Goal: Task Accomplishment & Management: Complete application form

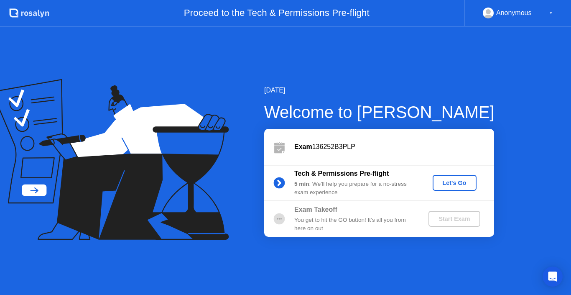
click at [452, 184] on div "Let's Go" at bounding box center [454, 182] width 37 height 7
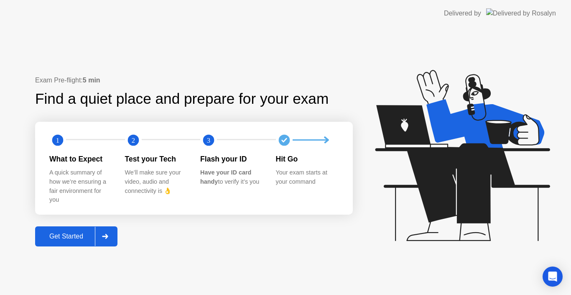
click at [105, 238] on icon at bounding box center [105, 236] width 6 height 5
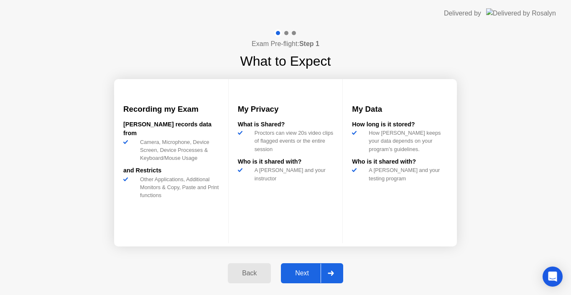
click at [308, 278] on button "Next" at bounding box center [312, 273] width 62 height 20
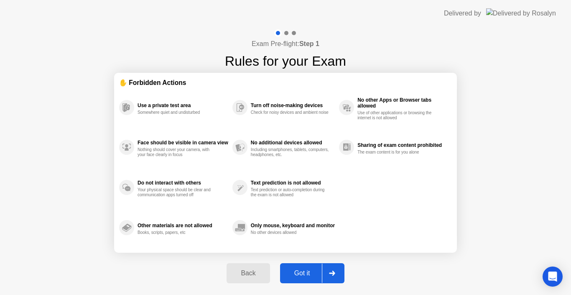
click at [308, 278] on button "Got it" at bounding box center [312, 273] width 64 height 20
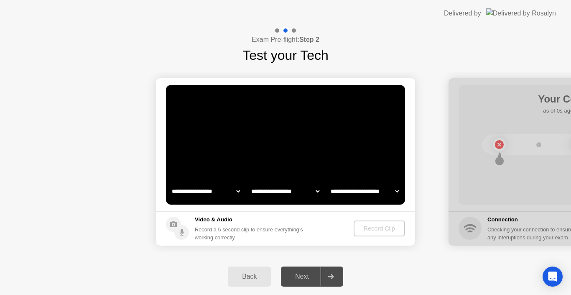
select select "**********"
select select "*******"
click at [236, 193] on select "**********" at bounding box center [206, 191] width 72 height 17
click at [170, 183] on select "**********" at bounding box center [206, 191] width 72 height 17
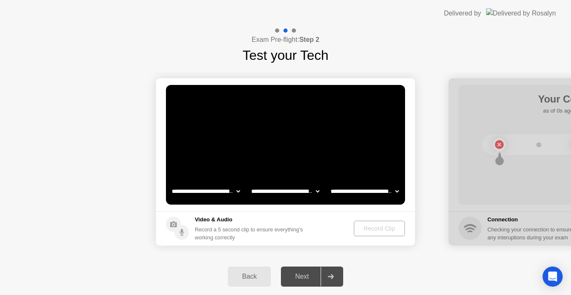
click at [319, 188] on select "**********" at bounding box center [286, 191] width 72 height 17
click at [385, 231] on div "Record Clip" at bounding box center [379, 228] width 45 height 7
click at [302, 276] on div "Next" at bounding box center [302, 277] width 37 height 8
click at [522, 231] on div at bounding box center [578, 161] width 259 height 167
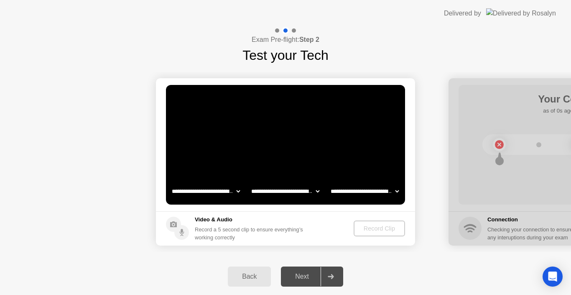
click at [294, 292] on div "Back Next" at bounding box center [285, 276] width 571 height 37
click at [387, 170] on video at bounding box center [285, 145] width 239 height 120
click at [397, 193] on select "**********" at bounding box center [365, 191] width 72 height 17
click at [329, 183] on select "**********" at bounding box center [365, 191] width 72 height 17
drag, startPoint x: 175, startPoint y: 215, endPoint x: 419, endPoint y: 176, distance: 246.6
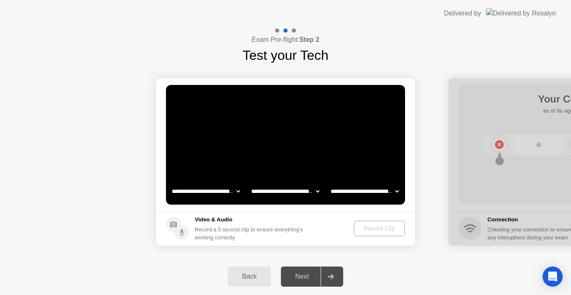
click at [263, 243] on footer "Video & Audio Record a 5 second clip to ensure everything’s working correctly R…" at bounding box center [285, 228] width 259 height 34
click at [386, 231] on div "Record Clip" at bounding box center [379, 228] width 45 height 7
click at [515, 215] on div at bounding box center [578, 161] width 259 height 167
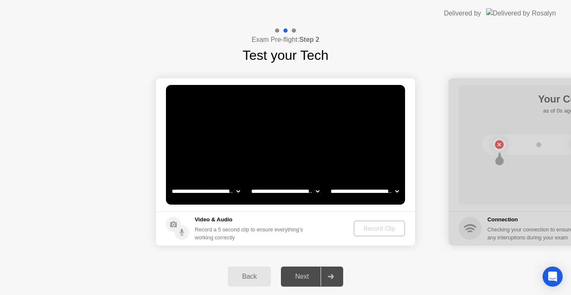
click at [497, 143] on div at bounding box center [578, 161] width 259 height 167
click at [563, 99] on div at bounding box center [578, 161] width 259 height 167
click at [549, 235] on div at bounding box center [578, 161] width 259 height 167
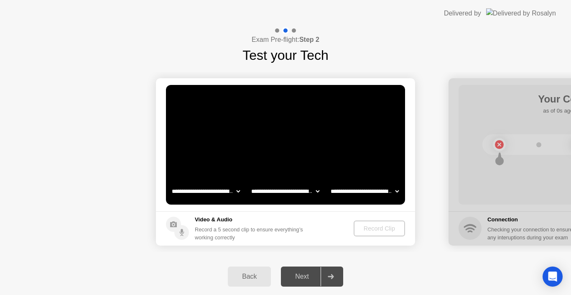
click at [549, 235] on div at bounding box center [578, 161] width 259 height 167
click at [308, 276] on div "Next" at bounding box center [302, 277] width 37 height 8
click at [251, 263] on div "Back Next" at bounding box center [285, 276] width 571 height 37
click at [252, 263] on div "Back Next" at bounding box center [285, 276] width 571 height 37
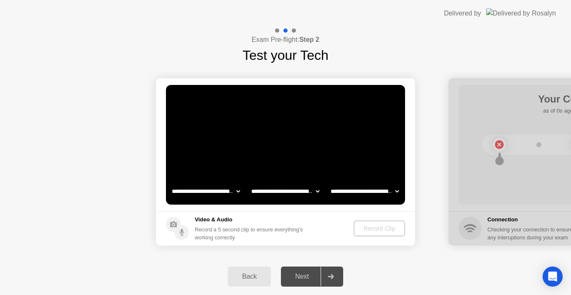
click at [253, 273] on div "Back" at bounding box center [249, 277] width 38 height 8
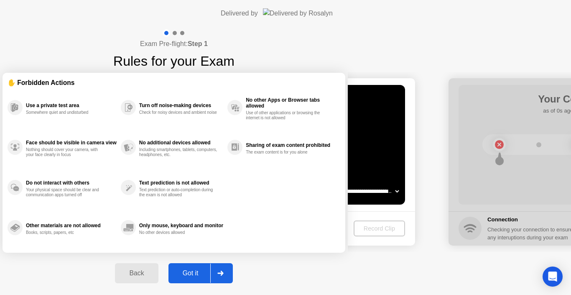
click at [156, 273] on div "Back" at bounding box center [137, 273] width 38 height 8
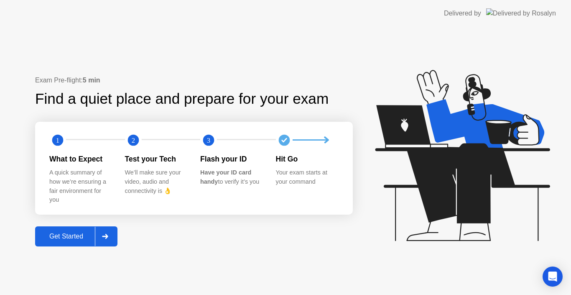
click at [74, 238] on div "Get Started" at bounding box center [66, 237] width 57 height 8
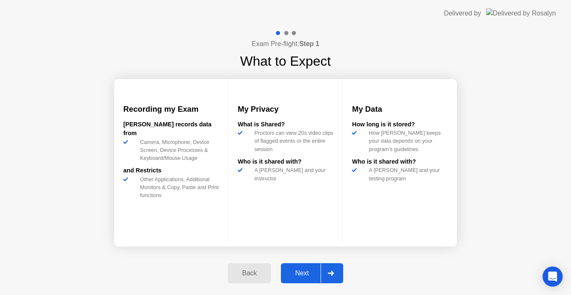
click at [308, 284] on div "Back Next" at bounding box center [285, 273] width 125 height 38
click at [307, 274] on div "Next" at bounding box center [302, 273] width 37 height 8
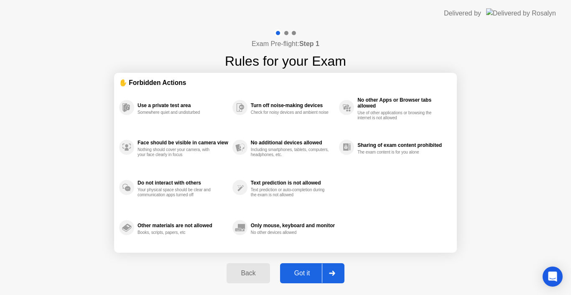
click at [335, 271] on icon at bounding box center [332, 273] width 6 height 5
select select "**********"
select select "*******"
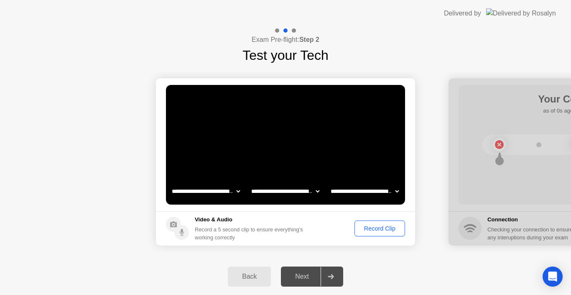
click at [380, 230] on div "Record Clip" at bounding box center [380, 228] width 45 height 7
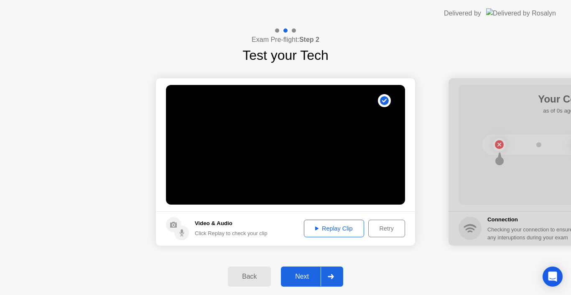
click at [306, 274] on div "Next" at bounding box center [302, 277] width 37 height 8
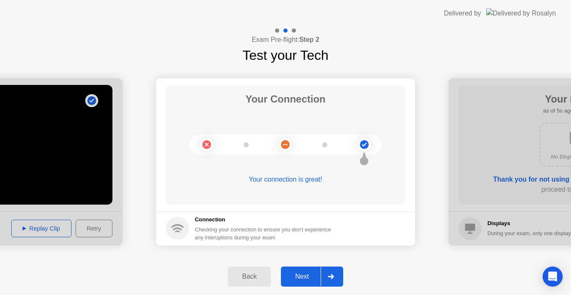
click at [366, 146] on circle at bounding box center [364, 144] width 9 height 9
click at [298, 279] on div "Next" at bounding box center [302, 277] width 37 height 8
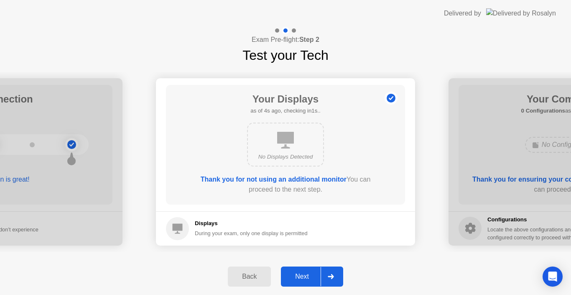
click at [298, 279] on div "Next" at bounding box center [302, 277] width 37 height 8
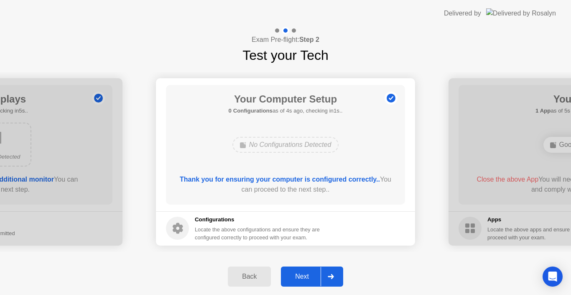
click at [298, 279] on div "Next" at bounding box center [302, 277] width 37 height 8
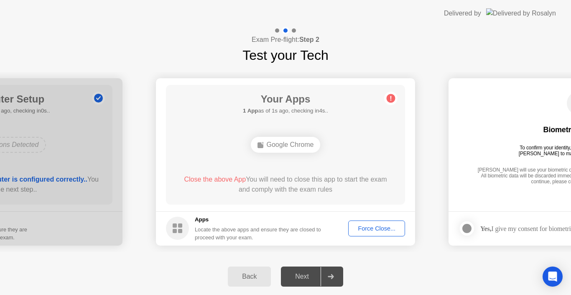
click at [306, 139] on div "Google Chrome" at bounding box center [286, 145] width 70 height 16
click at [302, 143] on div "Google Chrome" at bounding box center [286, 145] width 70 height 16
click at [286, 143] on div "Google Chrome" at bounding box center [286, 145] width 70 height 16
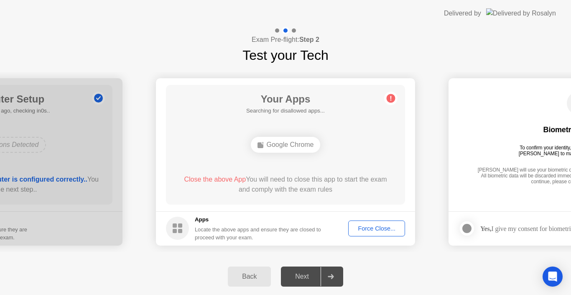
click at [286, 143] on div "Google Chrome" at bounding box center [286, 145] width 70 height 16
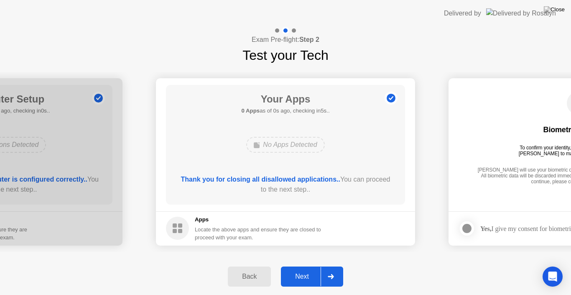
drag, startPoint x: 320, startPoint y: 195, endPoint x: 320, endPoint y: 205, distance: 9.6
click at [320, 194] on div "Thank you for closing all disallowed applications.. You can proceed to the next…" at bounding box center [285, 184] width 215 height 20
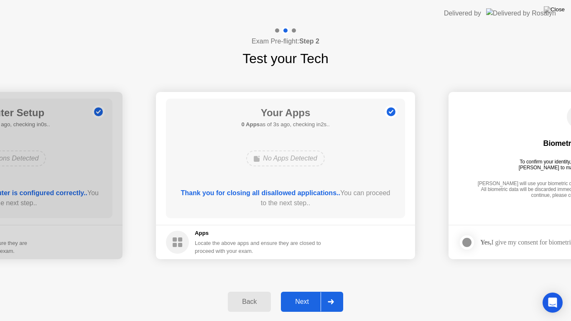
click at [307, 294] on div "Next" at bounding box center [302, 302] width 37 height 8
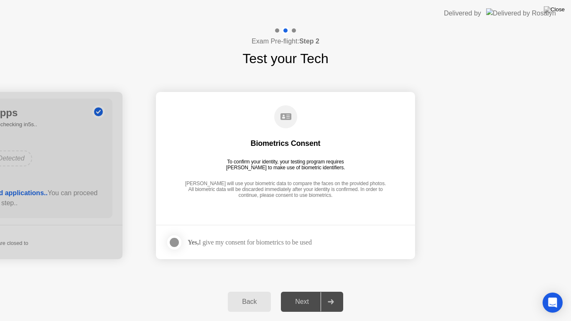
click at [174, 243] on div at bounding box center [174, 243] width 10 height 10
click at [309, 294] on div "Next" at bounding box center [302, 302] width 37 height 8
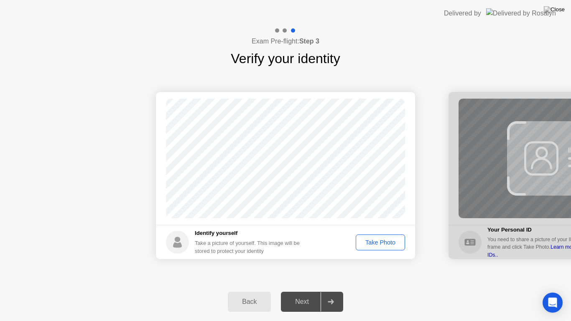
click at [373, 245] on div "Take Photo" at bounding box center [380, 242] width 43 height 7
click at [300, 294] on div "Next" at bounding box center [302, 302] width 37 height 8
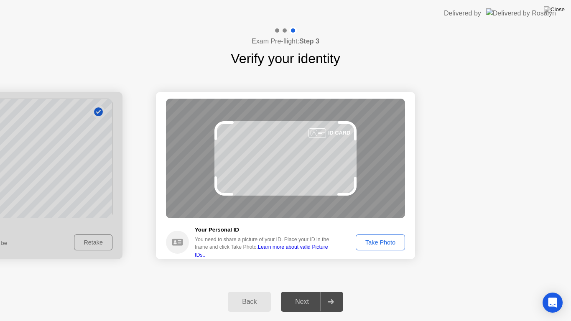
click at [371, 240] on div "Take Photo" at bounding box center [380, 242] width 43 height 7
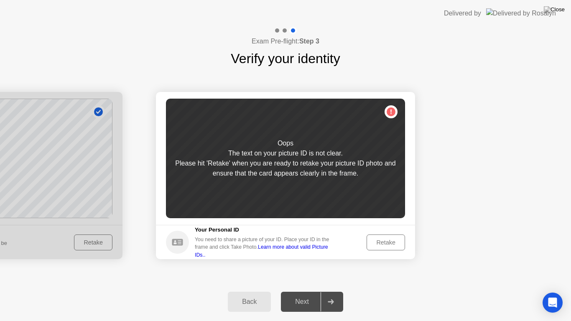
click at [391, 240] on div "Retake" at bounding box center [386, 242] width 33 height 7
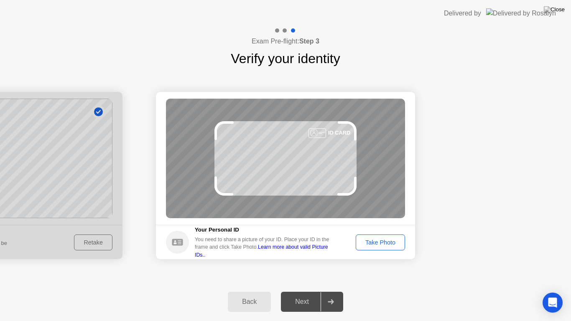
click at [386, 241] on div "Take Photo" at bounding box center [380, 242] width 43 height 7
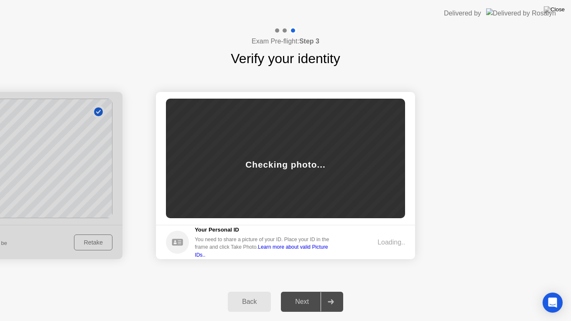
click at [386, 241] on div "Loading.." at bounding box center [392, 243] width 28 height 10
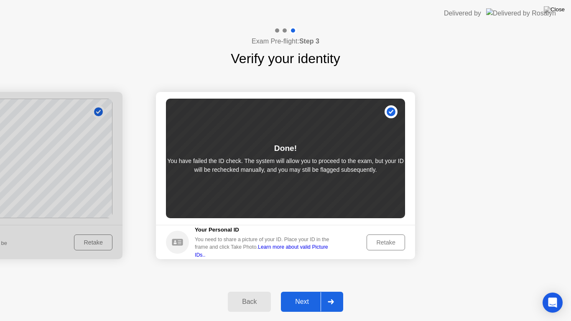
click at [333, 294] on icon at bounding box center [331, 301] width 6 height 5
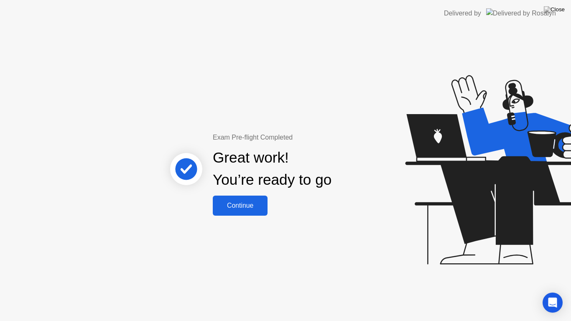
click at [248, 209] on div "Continue" at bounding box center [240, 206] width 50 height 8
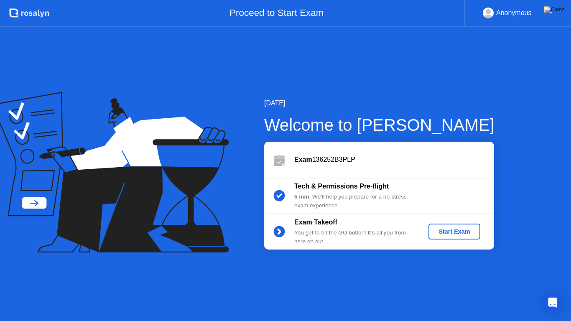
click at [452, 231] on div "Start Exam" at bounding box center [454, 231] width 45 height 7
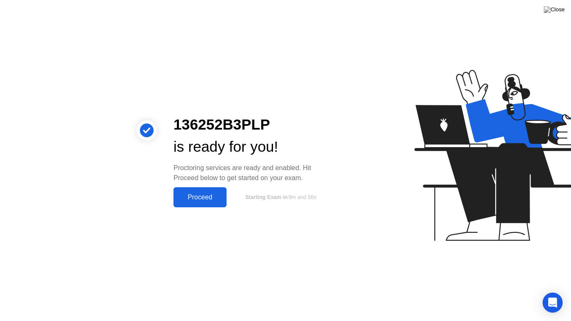
click at [199, 194] on div "Proceed" at bounding box center [200, 198] width 48 height 8
